Goal: Navigation & Orientation: Find specific page/section

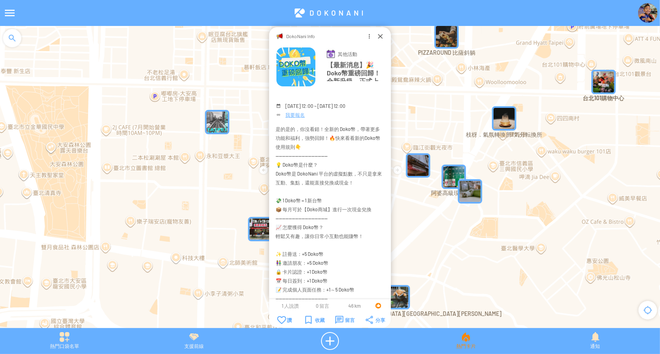
click at [471, 340] on div "熱門卡片" at bounding box center [465, 341] width 129 height 18
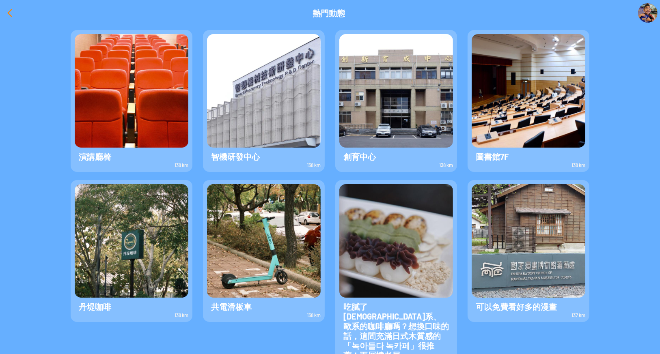
click at [13, 10] on div at bounding box center [9, 12] width 19 height 19
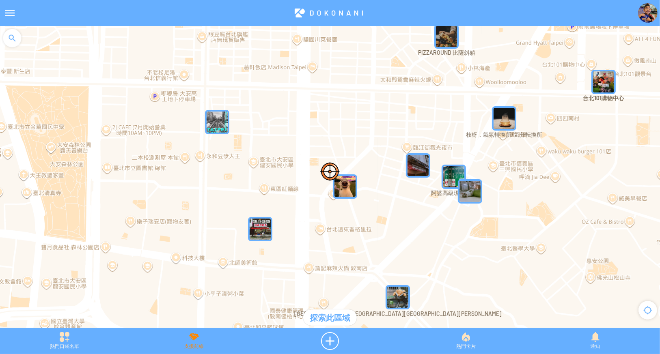
click at [193, 340] on div "支援前線" at bounding box center [193, 341] width 129 height 18
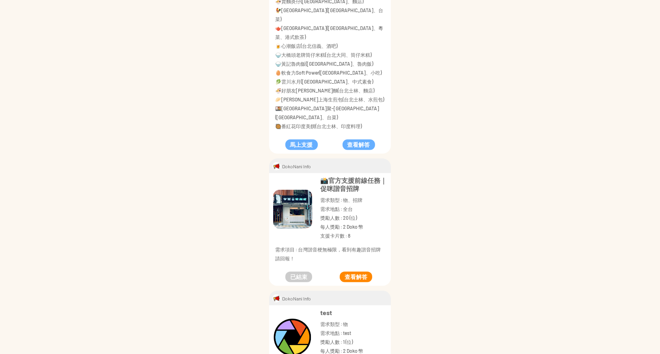
scroll to position [351, 0]
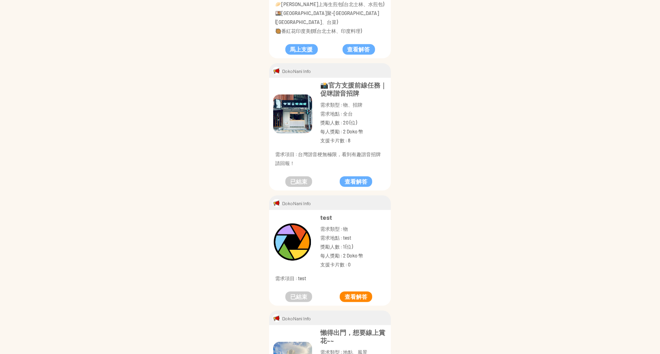
click at [355, 292] on button "查看解答" at bounding box center [356, 297] width 32 height 11
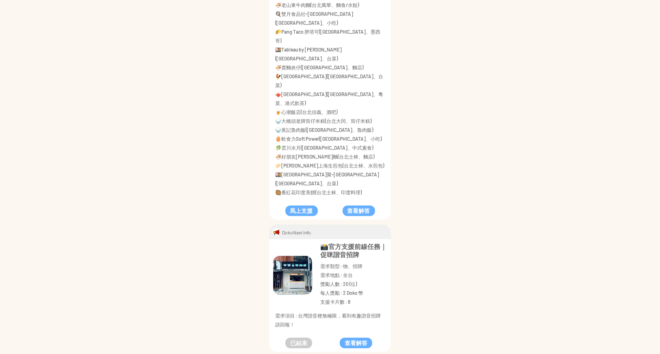
scroll to position [135, 0]
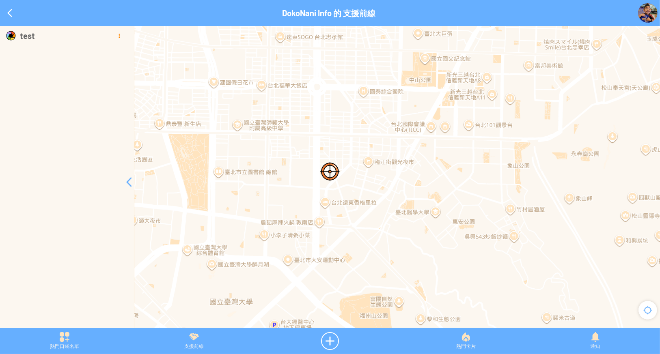
click at [115, 37] on div at bounding box center [119, 36] width 10 height 10
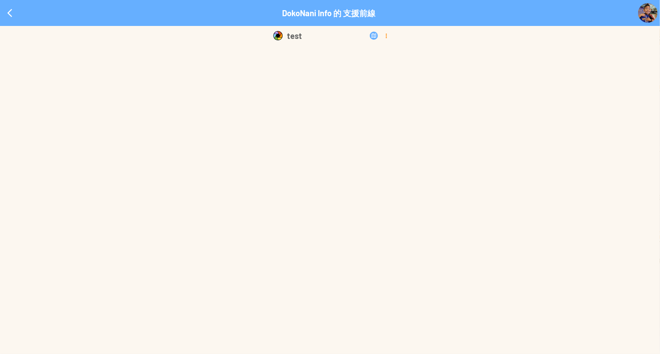
click at [383, 34] on div at bounding box center [386, 36] width 9 height 10
click at [378, 85] on td "刪除" at bounding box center [377, 81] width 40 height 24
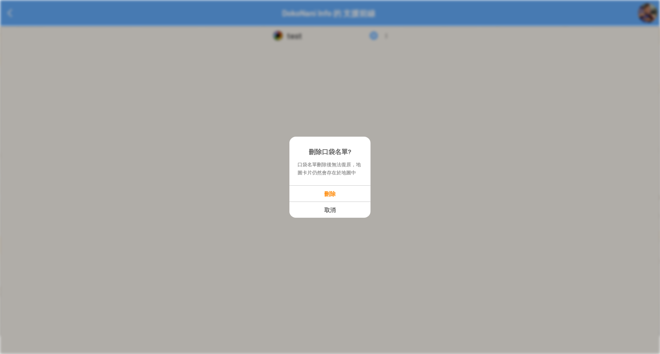
click at [328, 193] on p "刪除" at bounding box center [330, 193] width 80 height 7
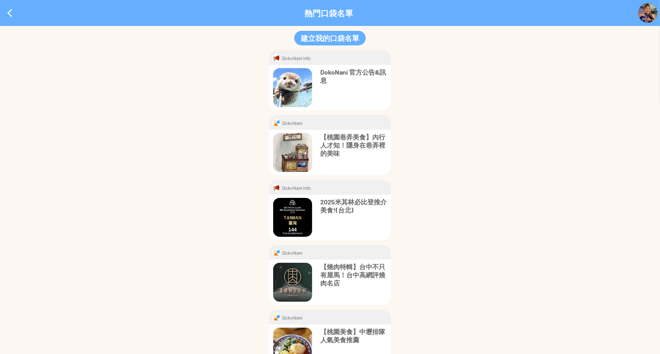
scroll to position [54, 0]
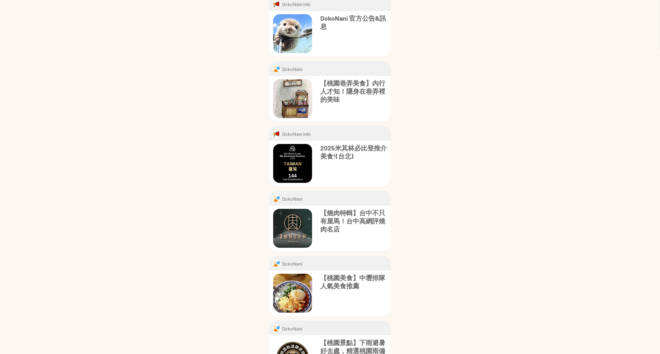
click at [339, 151] on p "2025米其林必比登推介美食!(台北)" at bounding box center [353, 152] width 67 height 16
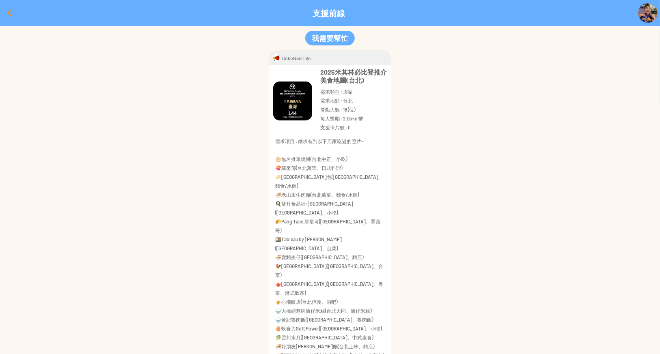
click at [12, 12] on div at bounding box center [9, 12] width 19 height 19
